Goal: Task Accomplishment & Management: Complete application form

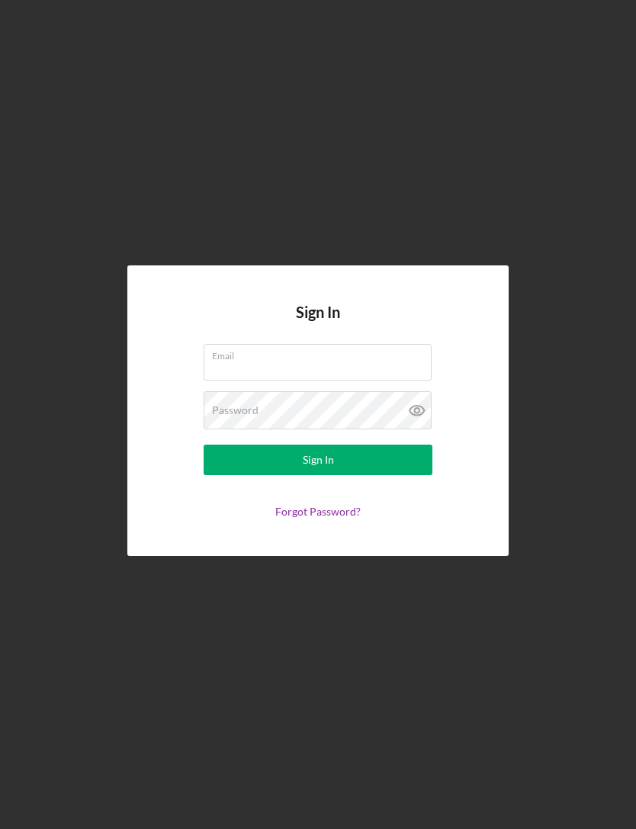
click at [389, 381] on input "Email" at bounding box center [318, 362] width 228 height 37
type input "[EMAIL_ADDRESS][DOMAIN_NAME]"
click at [318, 475] on button "Sign In" at bounding box center [318, 460] width 229 height 31
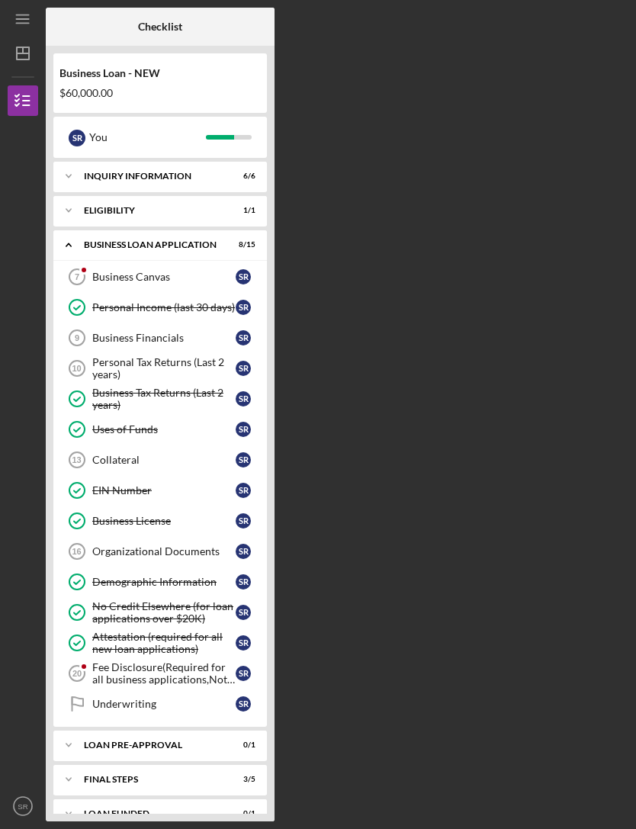
click at [189, 342] on div "Business Financials" at bounding box center [163, 338] width 143 height 12
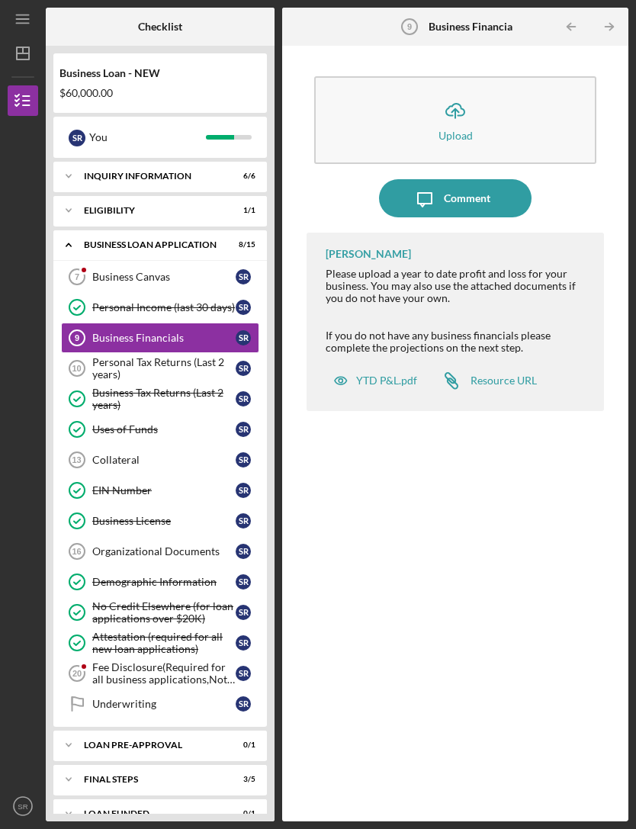
scroll to position [49, 0]
click at [404, 374] on div "YTD P&L.pdf" at bounding box center [386, 380] width 61 height 12
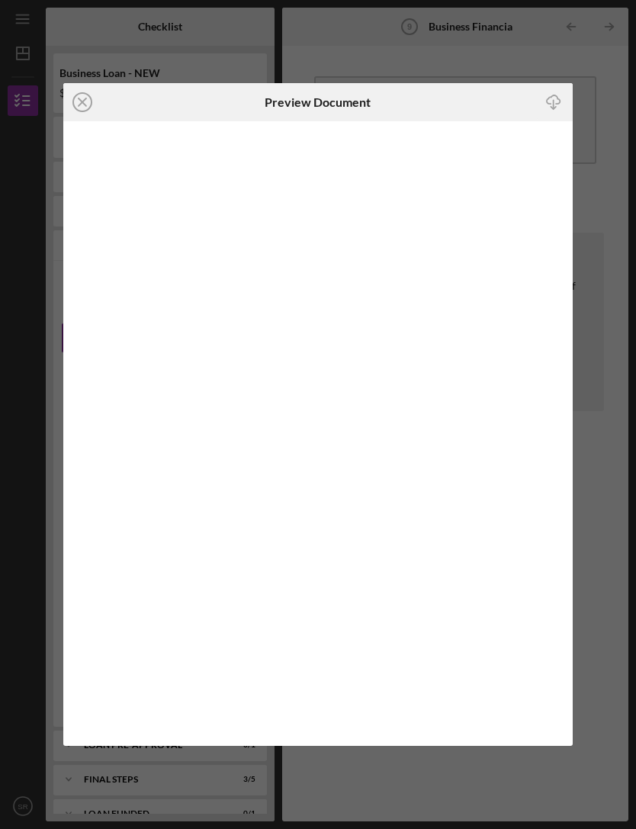
click at [85, 118] on icon "Icon/Close" at bounding box center [82, 102] width 38 height 38
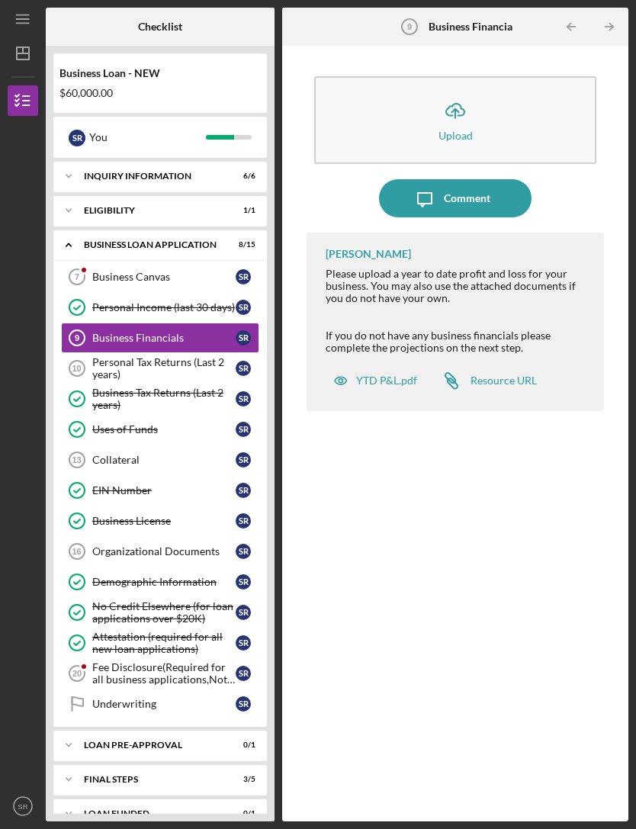
click at [96, 271] on div "Business Canvas" at bounding box center [163, 277] width 143 height 12
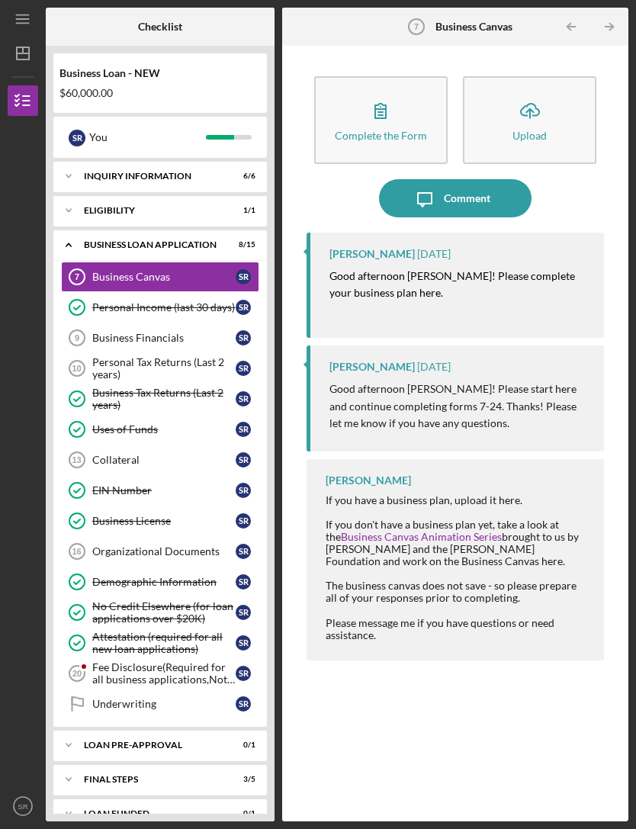
click at [326, 101] on button "Complete the Form Form" at bounding box center [380, 120] width 133 height 88
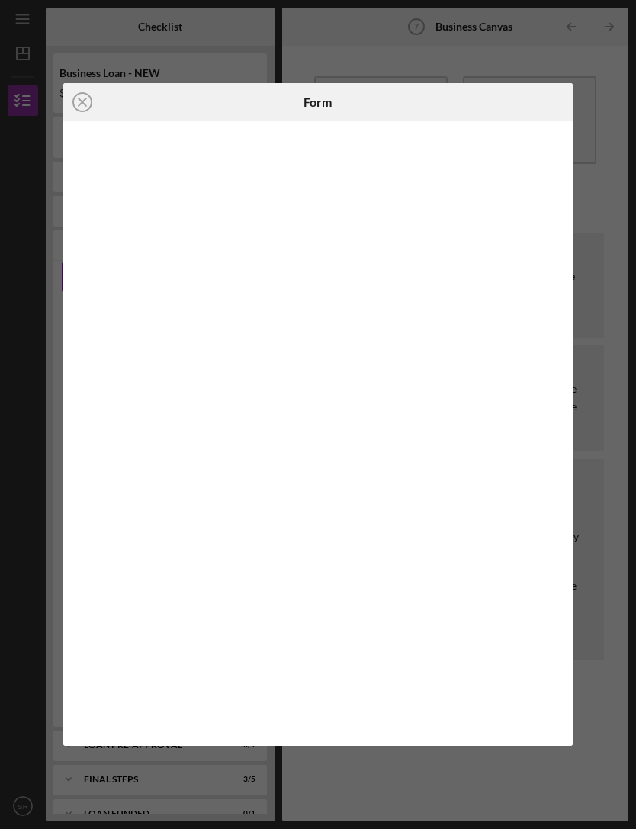
click at [23, 622] on div "Icon/Close Form" at bounding box center [318, 414] width 636 height 829
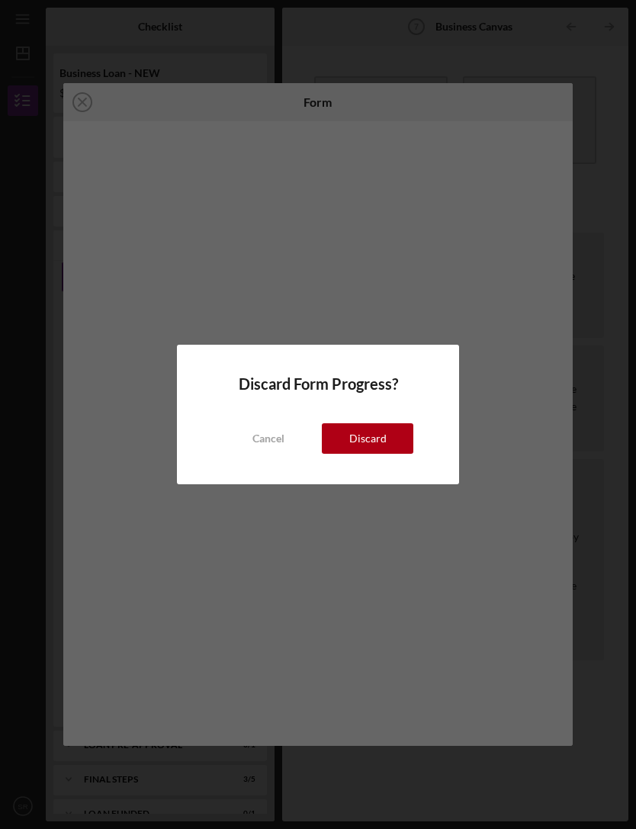
click at [311, 543] on div "Discard Form Progress? Cancel Discard" at bounding box center [318, 414] width 636 height 829
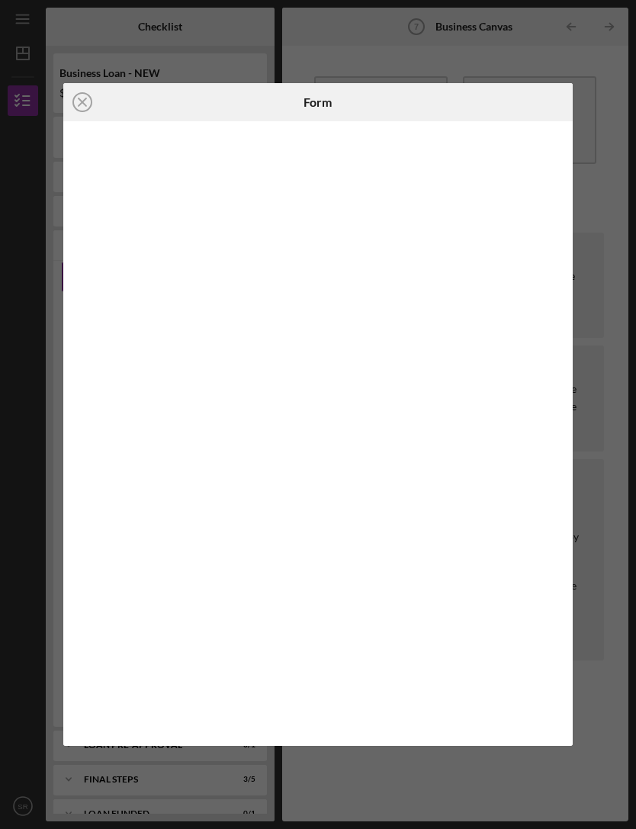
click at [316, 823] on div "Icon/Close Form" at bounding box center [318, 414] width 636 height 829
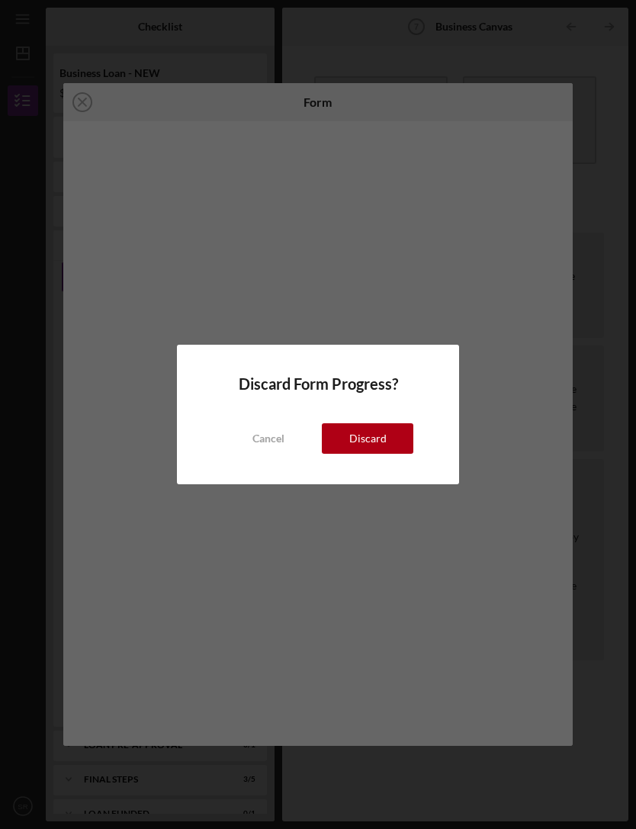
click at [277, 441] on div "Cancel" at bounding box center [268, 438] width 32 height 31
